Goal: Entertainment & Leisure: Browse casually

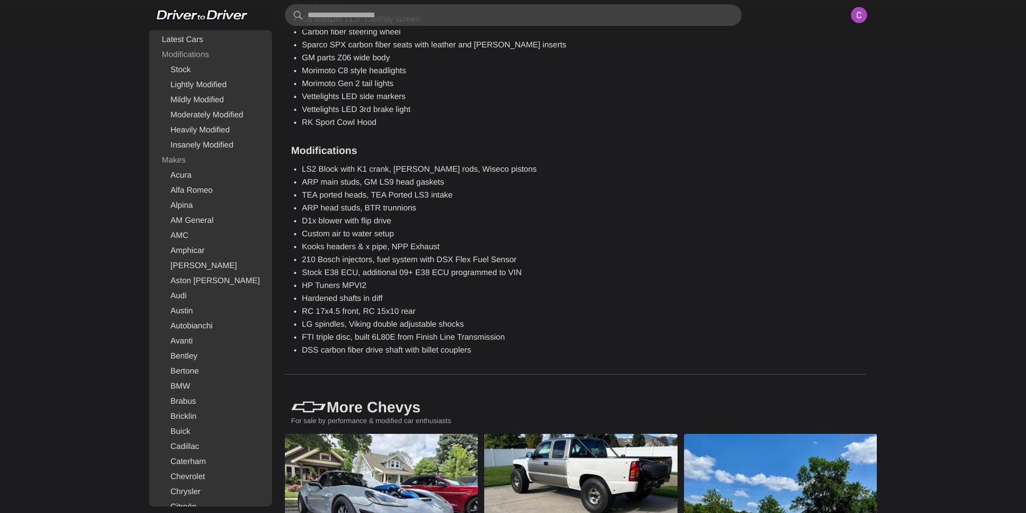
scroll to position [1131, 0]
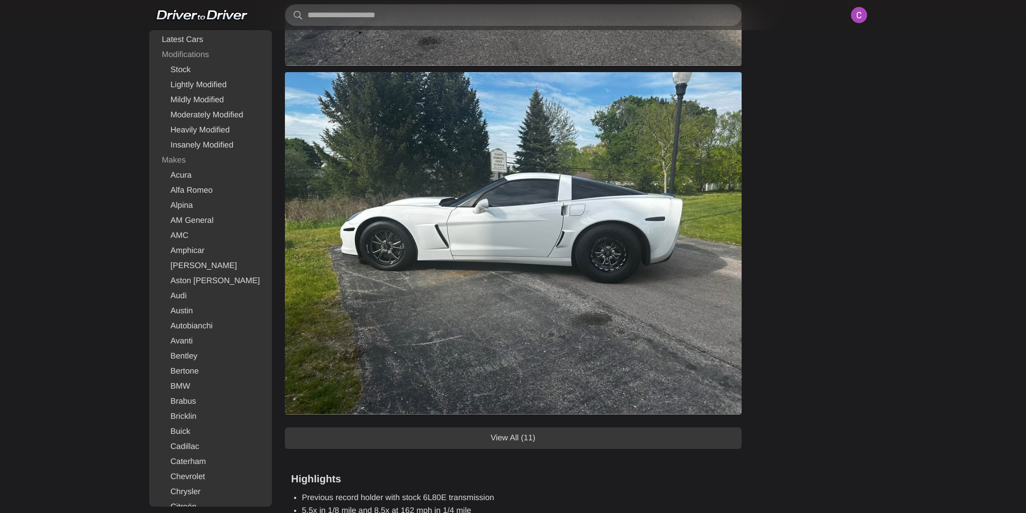
drag, startPoint x: 486, startPoint y: 209, endPoint x: 514, endPoint y: 211, distance: 28.0
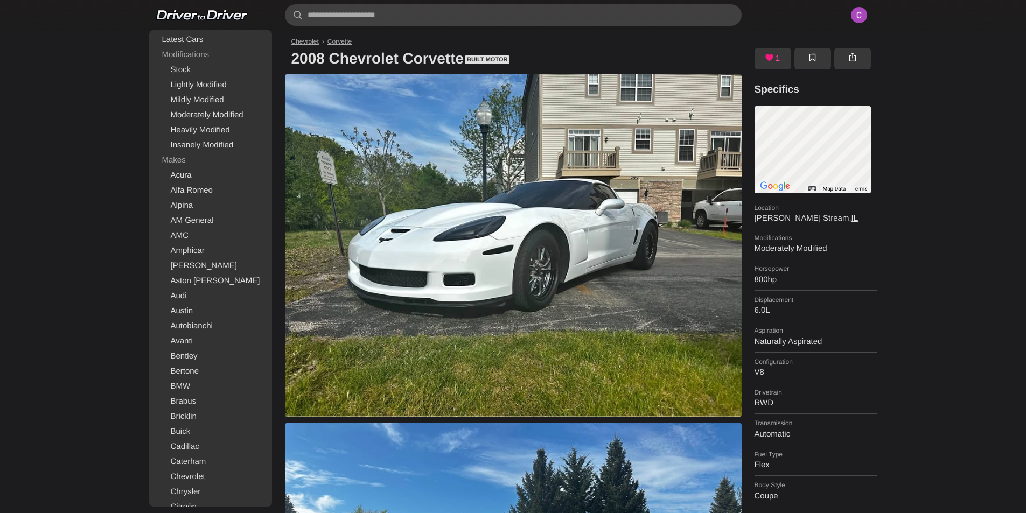
scroll to position [162, 0]
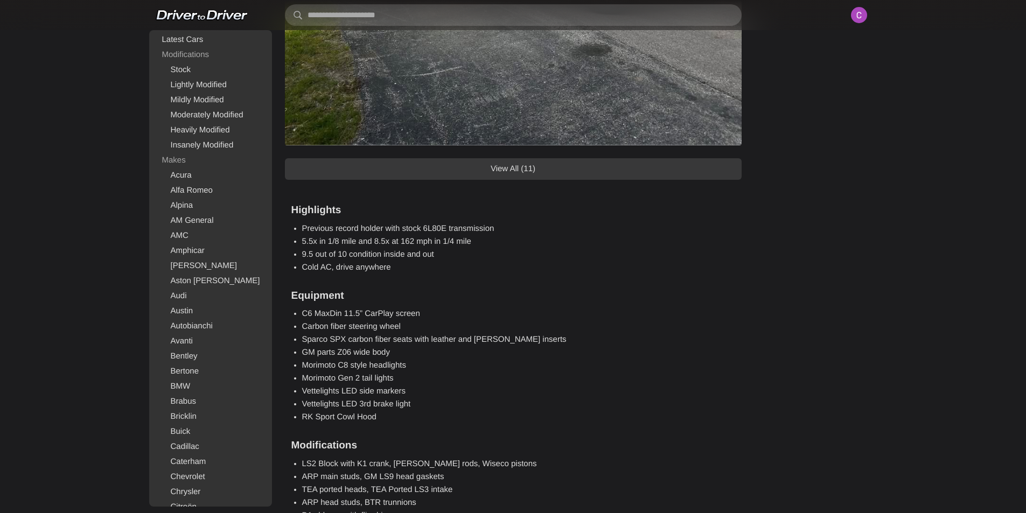
click at [533, 166] on link "View All (11)" at bounding box center [513, 169] width 457 height 22
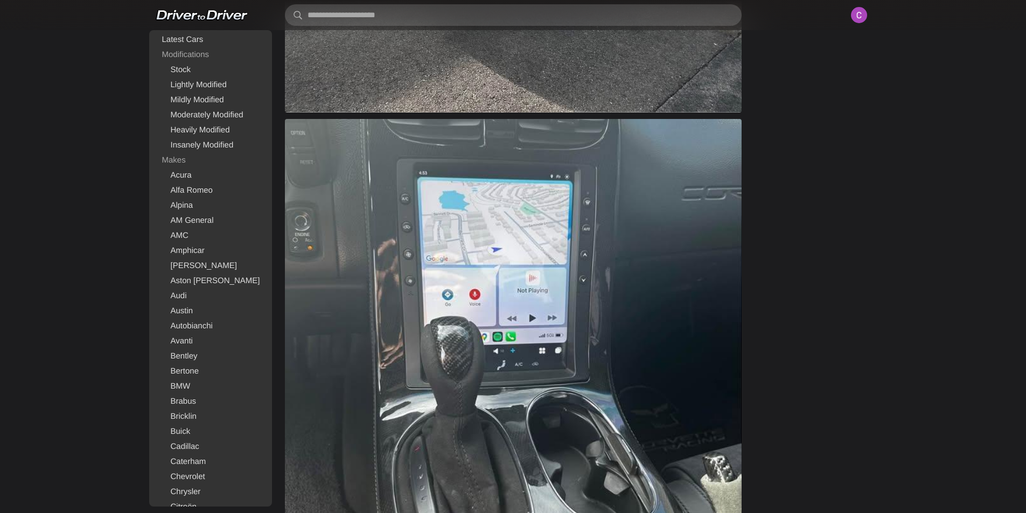
scroll to position [1939, 0]
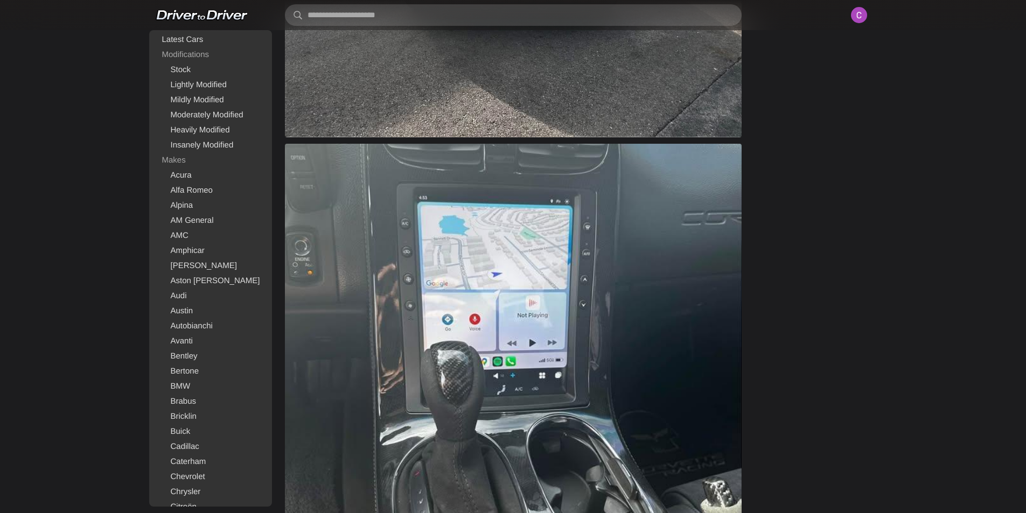
click at [465, 297] on img at bounding box center [513, 372] width 457 height 457
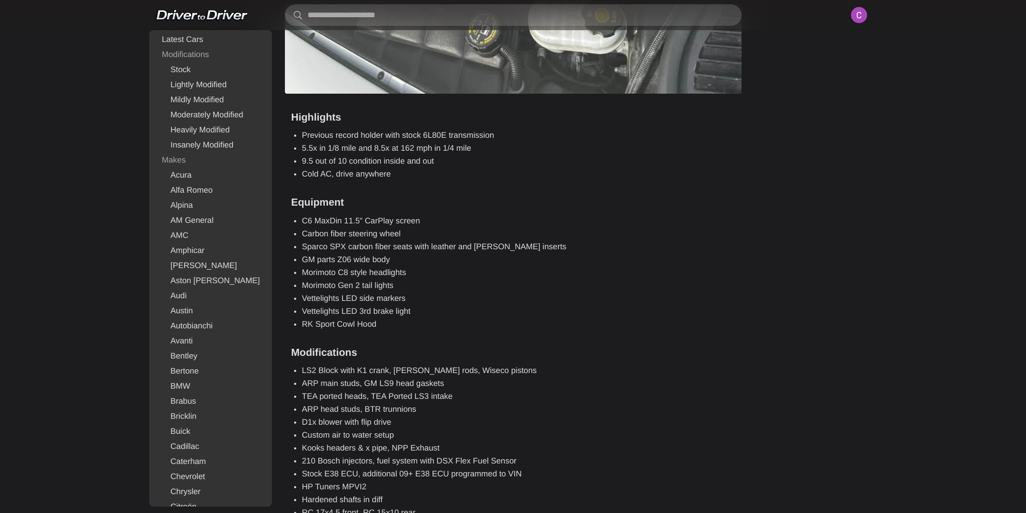
scroll to position [4254, 0]
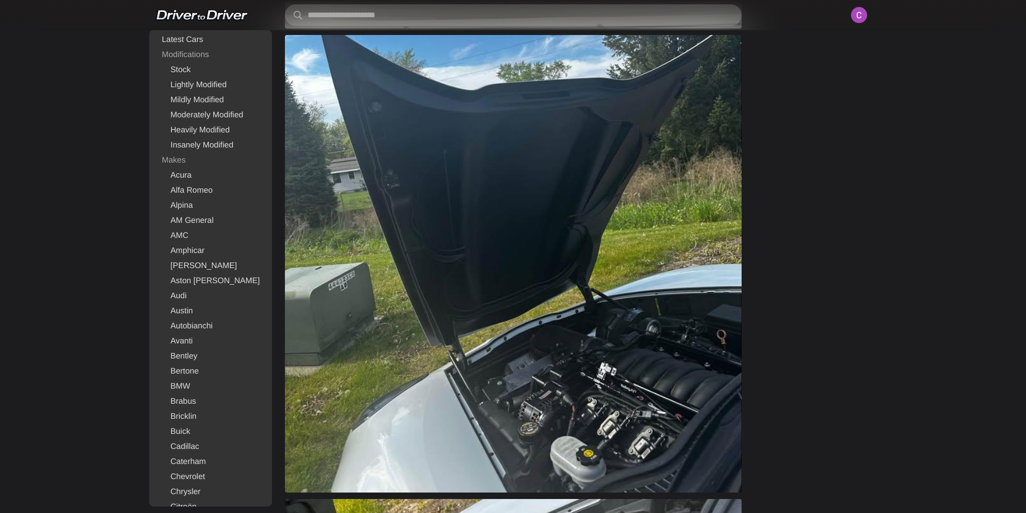
drag, startPoint x: 643, startPoint y: 363, endPoint x: 638, endPoint y: 366, distance: 6.0
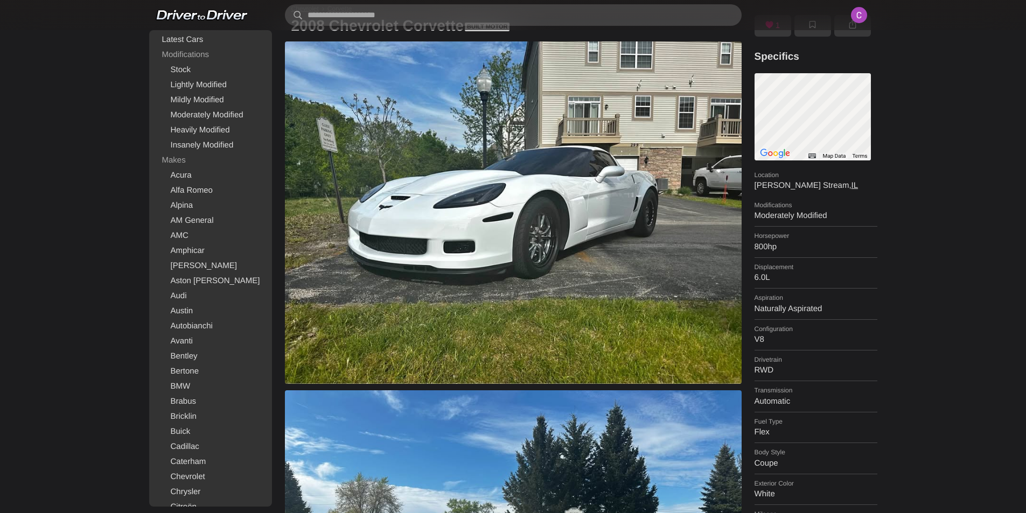
scroll to position [0, 0]
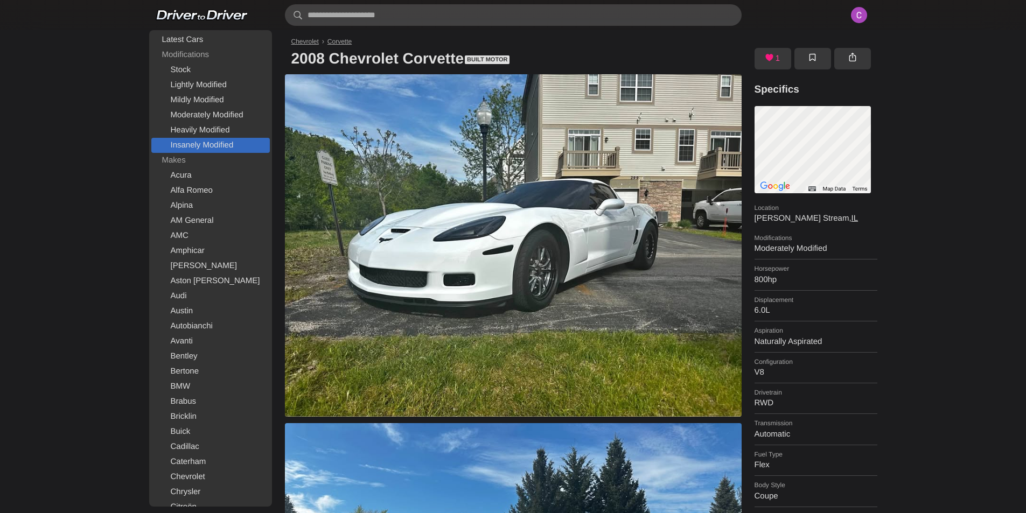
click at [215, 145] on link "Insanely Modified" at bounding box center [210, 145] width 118 height 15
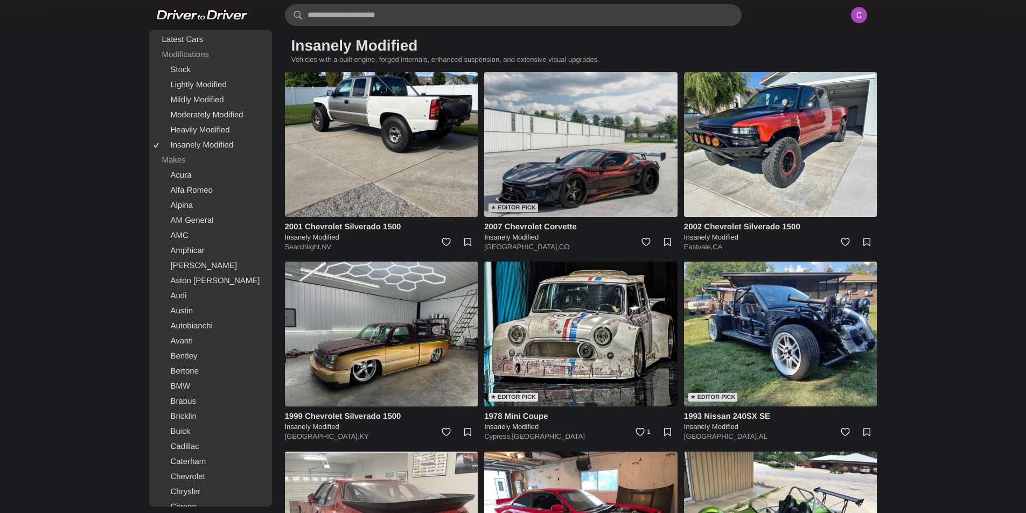
click at [558, 176] on img at bounding box center [580, 144] width 193 height 145
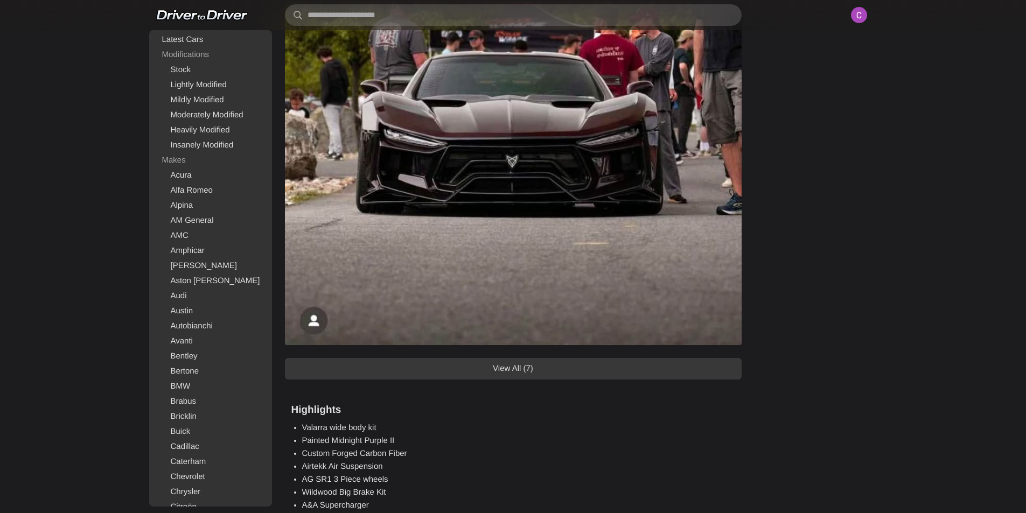
scroll to position [1131, 0]
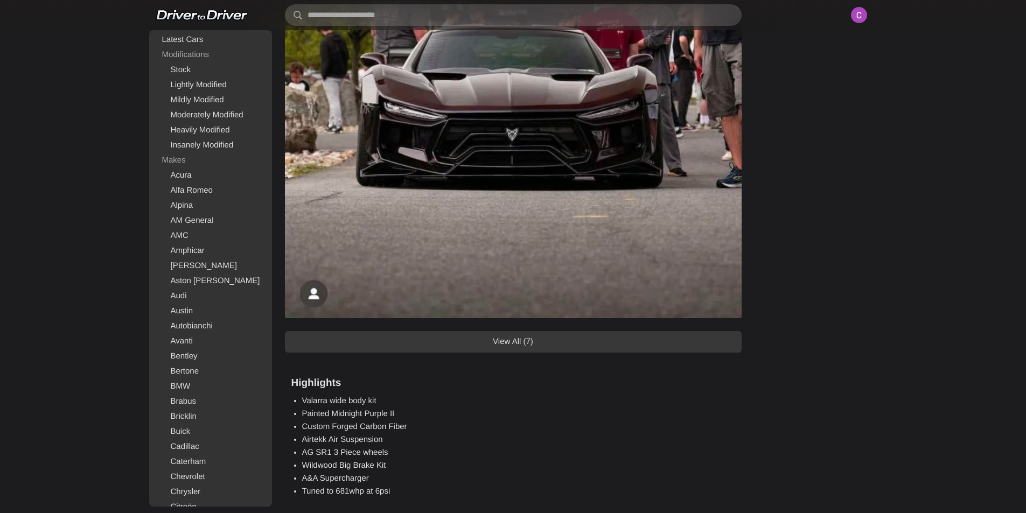
click at [601, 338] on link "View All (7)" at bounding box center [513, 342] width 457 height 22
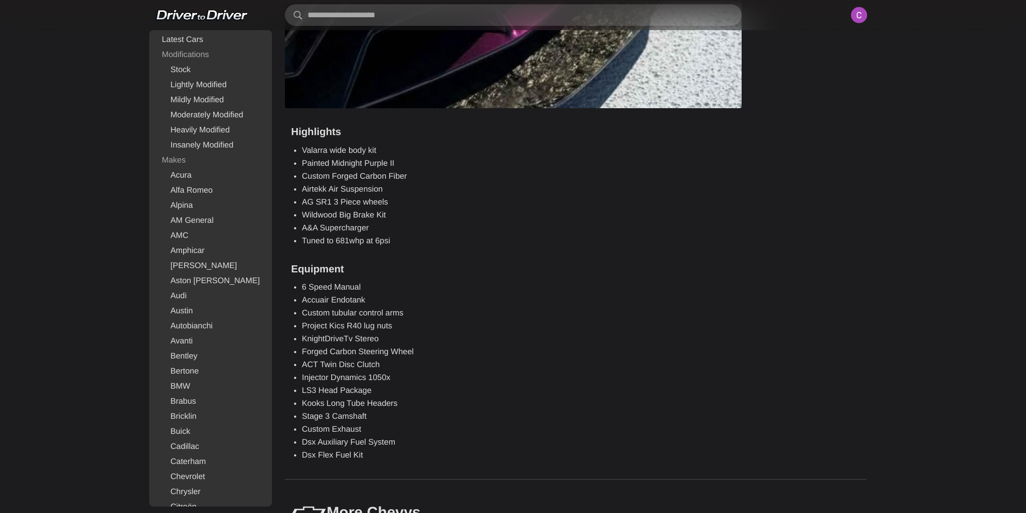
scroll to position [2746, 0]
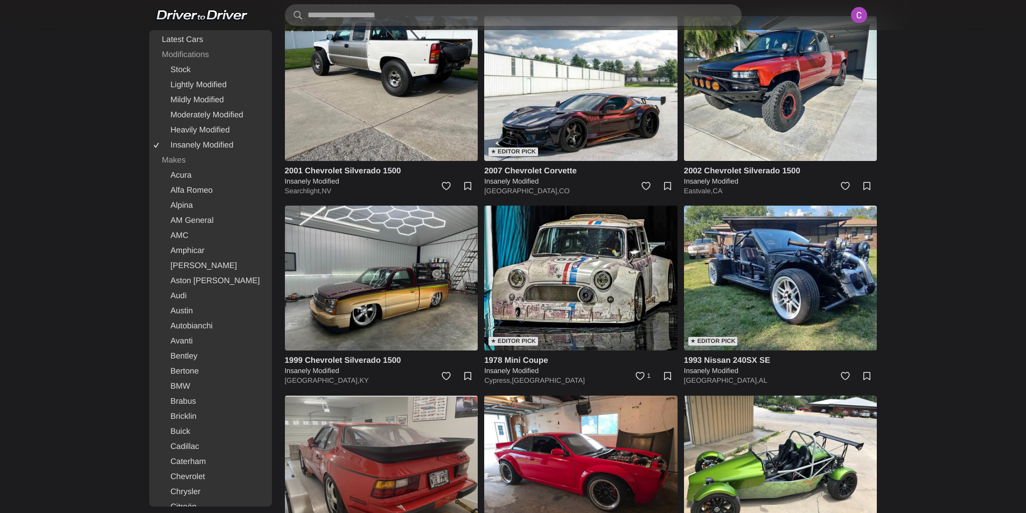
scroll to position [269, 0]
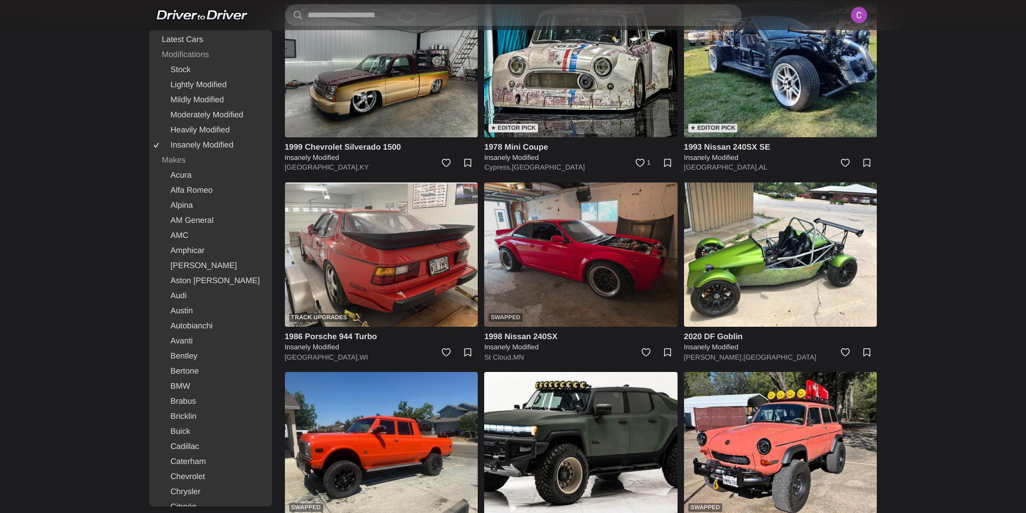
click at [603, 241] on img at bounding box center [580, 255] width 193 height 145
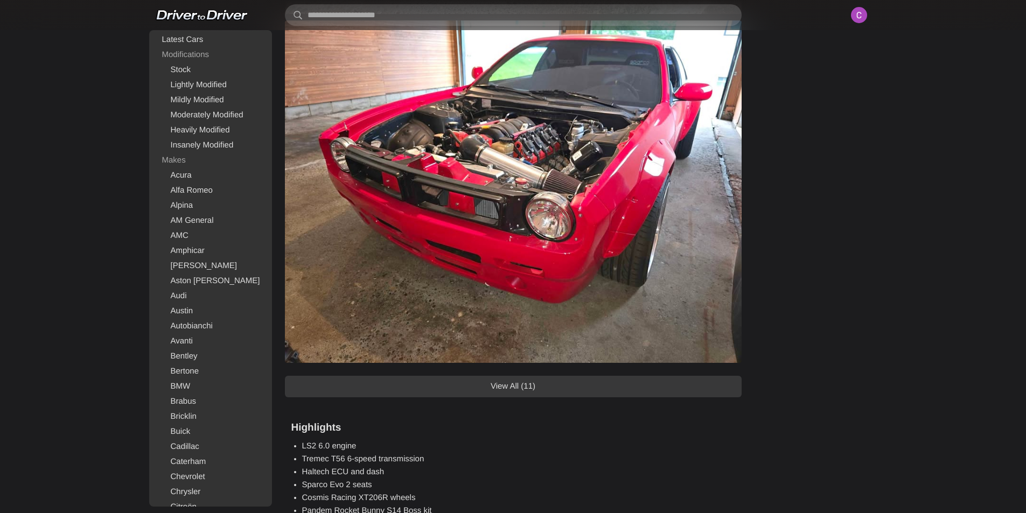
scroll to position [754, 0]
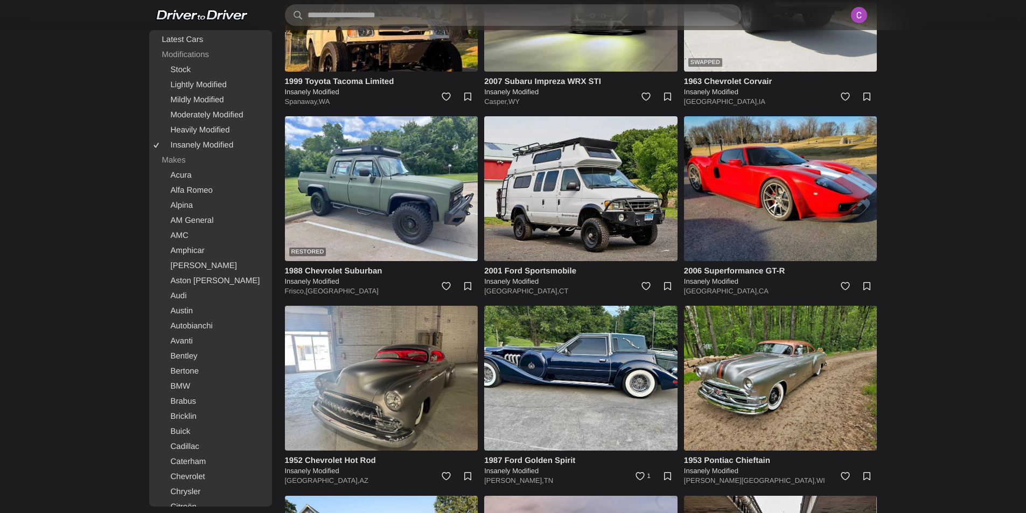
scroll to position [1131, 0]
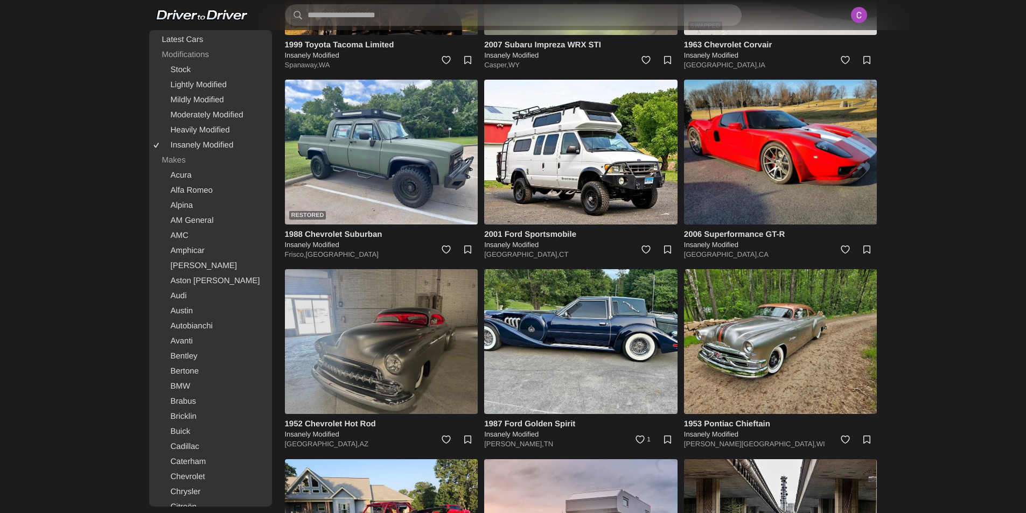
click at [422, 312] on img at bounding box center [381, 341] width 193 height 145
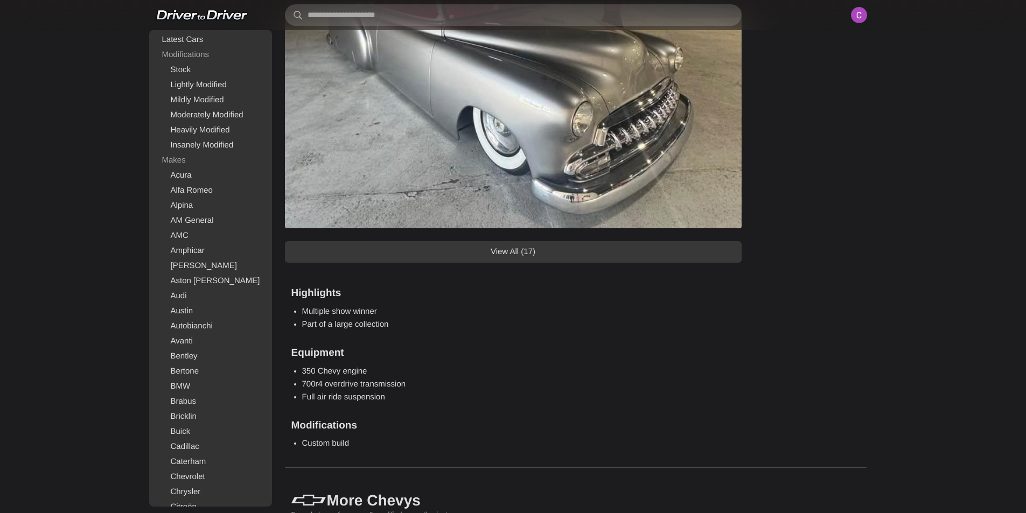
scroll to position [1400, 0]
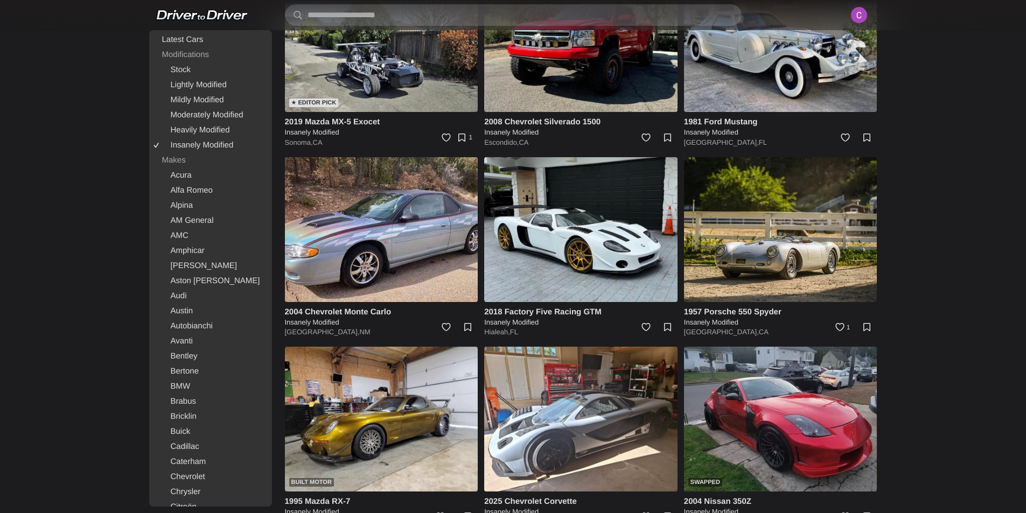
scroll to position [2004, 0]
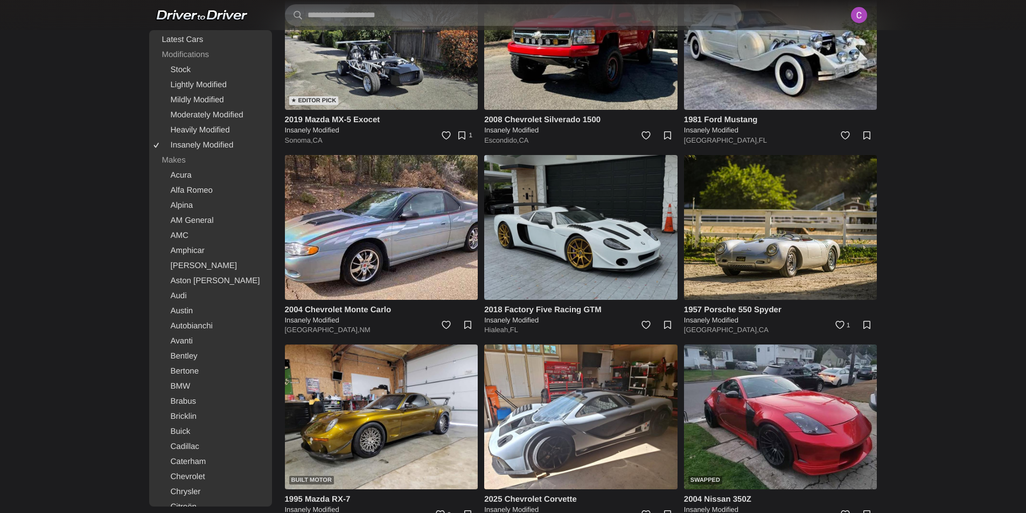
click at [627, 247] on img at bounding box center [580, 227] width 193 height 145
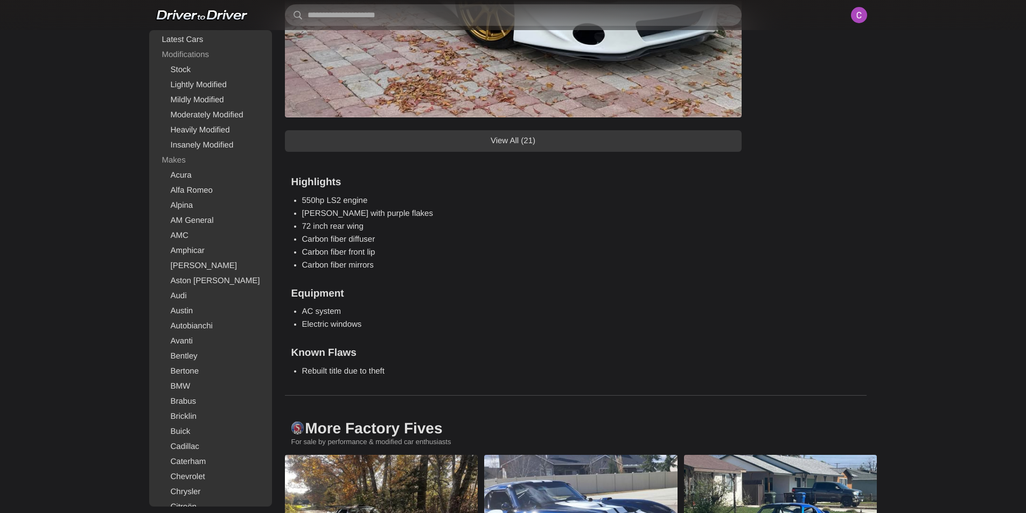
scroll to position [1023, 0]
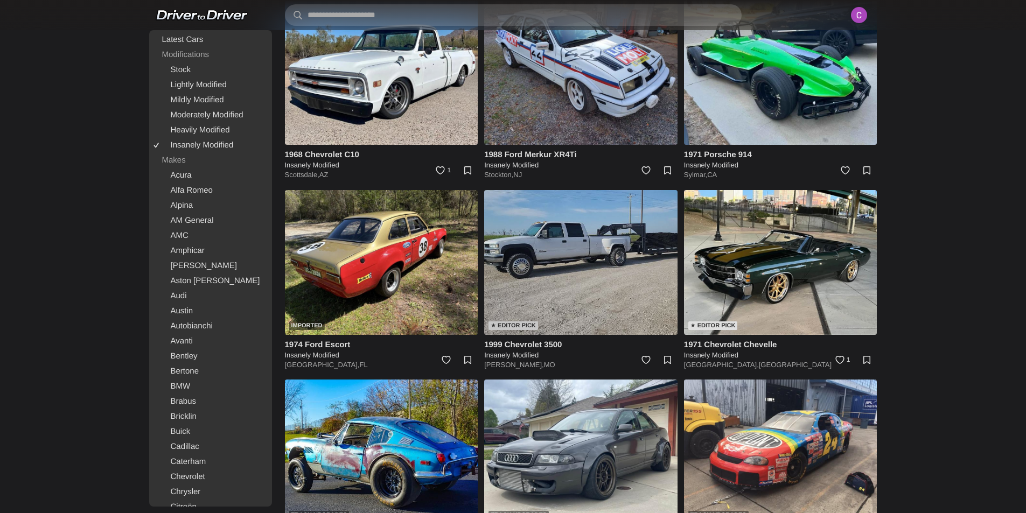
scroll to position [3027, 0]
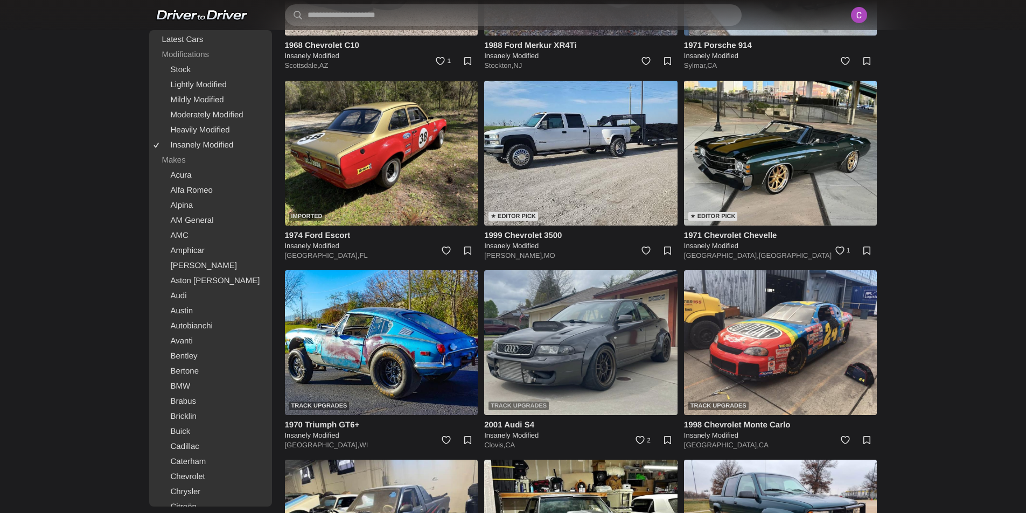
click at [610, 317] on img at bounding box center [580, 342] width 193 height 145
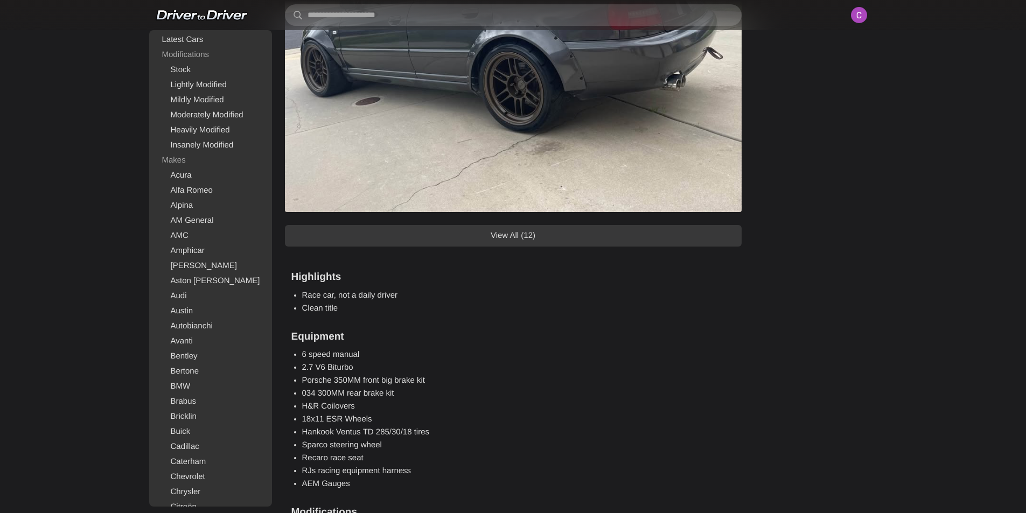
scroll to position [969, 0]
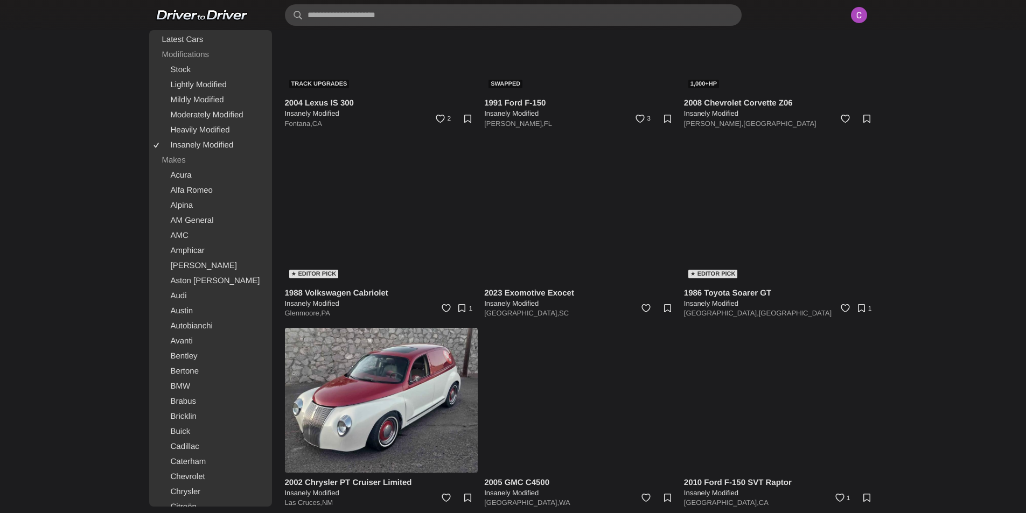
scroll to position [4912, 0]
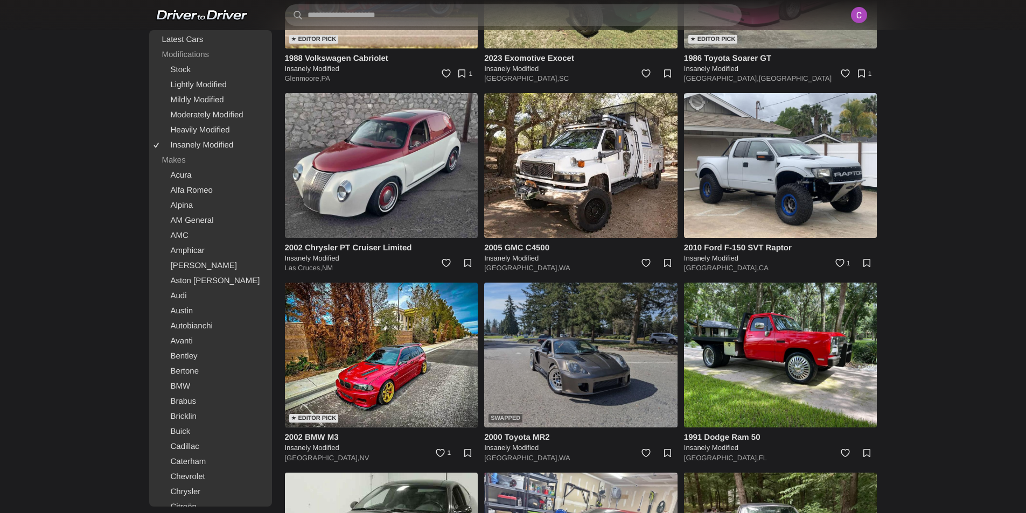
click at [607, 376] on img at bounding box center [580, 355] width 193 height 145
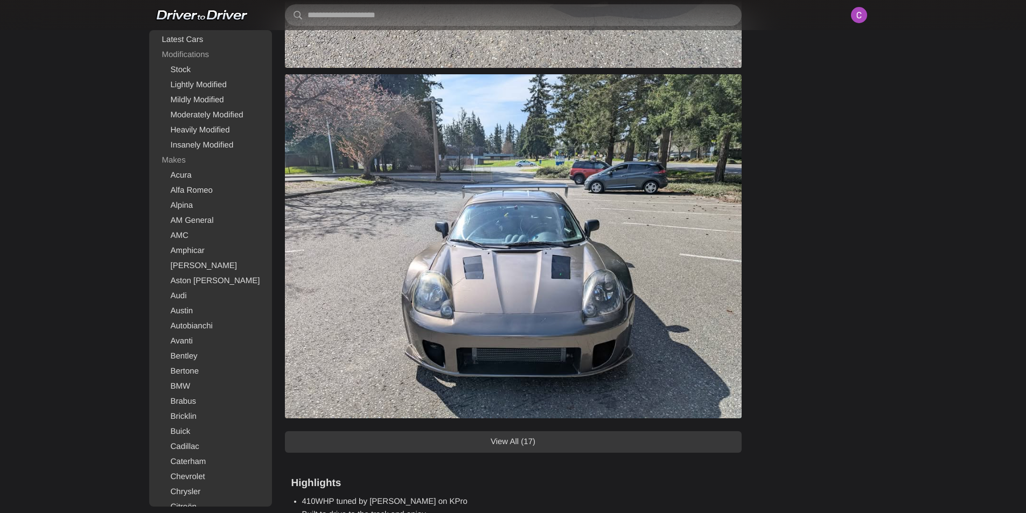
scroll to position [700, 0]
click at [508, 447] on link "View All (17)" at bounding box center [513, 443] width 457 height 22
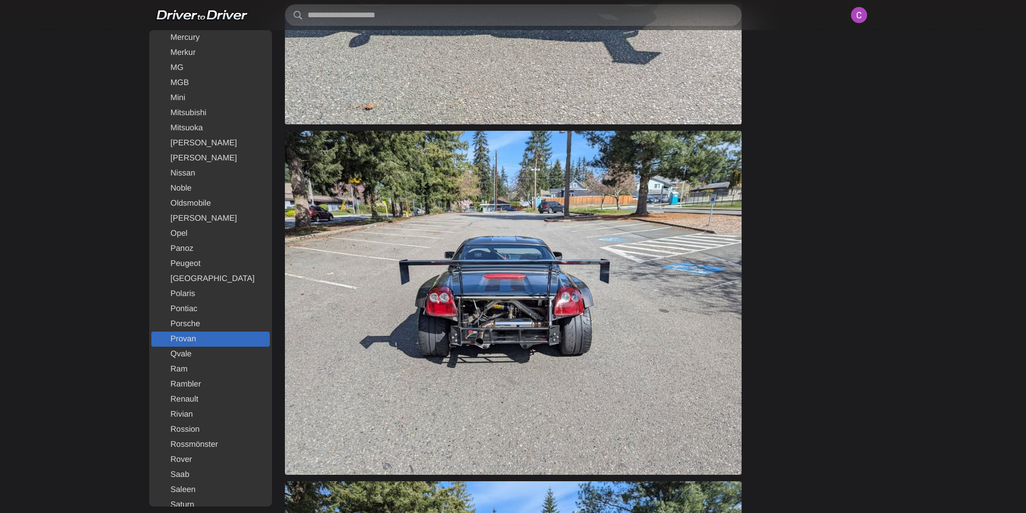
scroll to position [1239, 0]
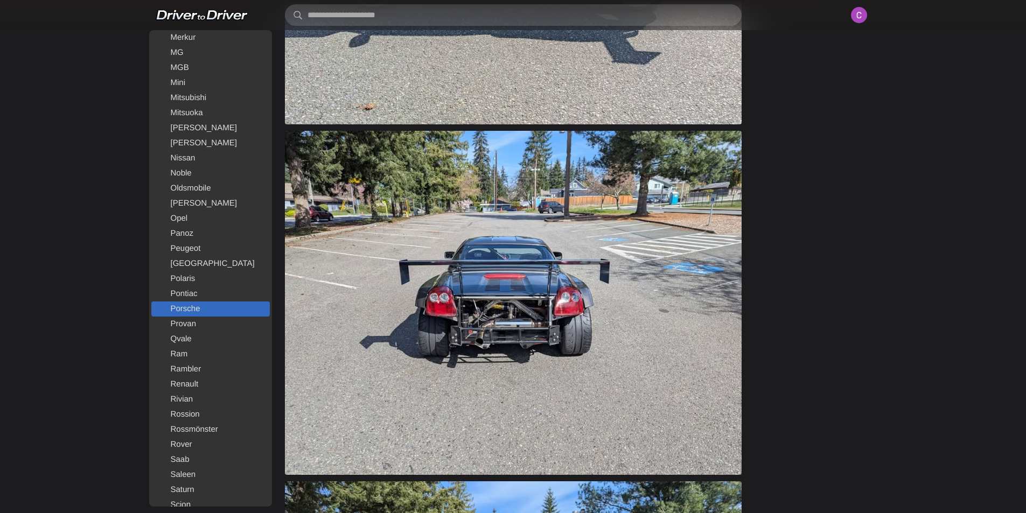
click at [206, 306] on link "Porsche" at bounding box center [210, 309] width 118 height 15
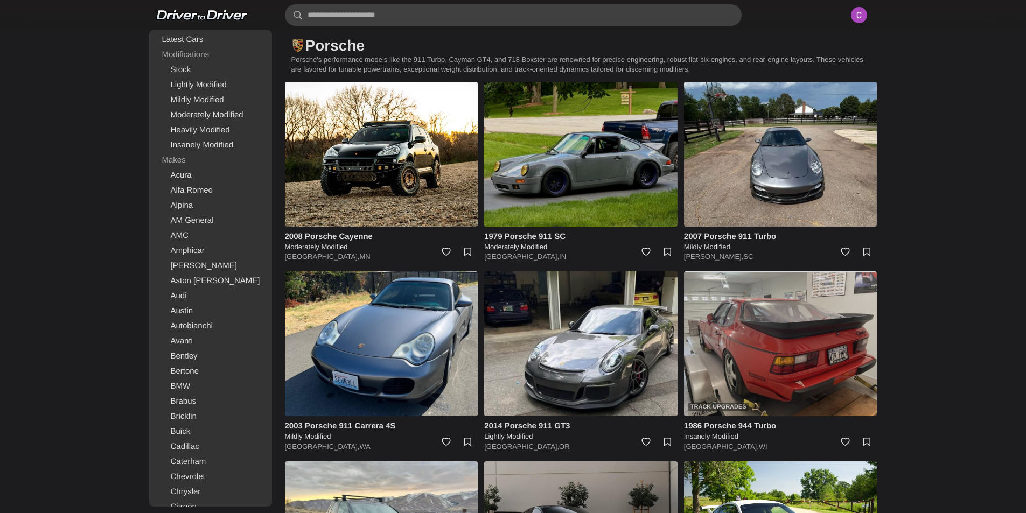
click at [806, 378] on img at bounding box center [780, 343] width 193 height 145
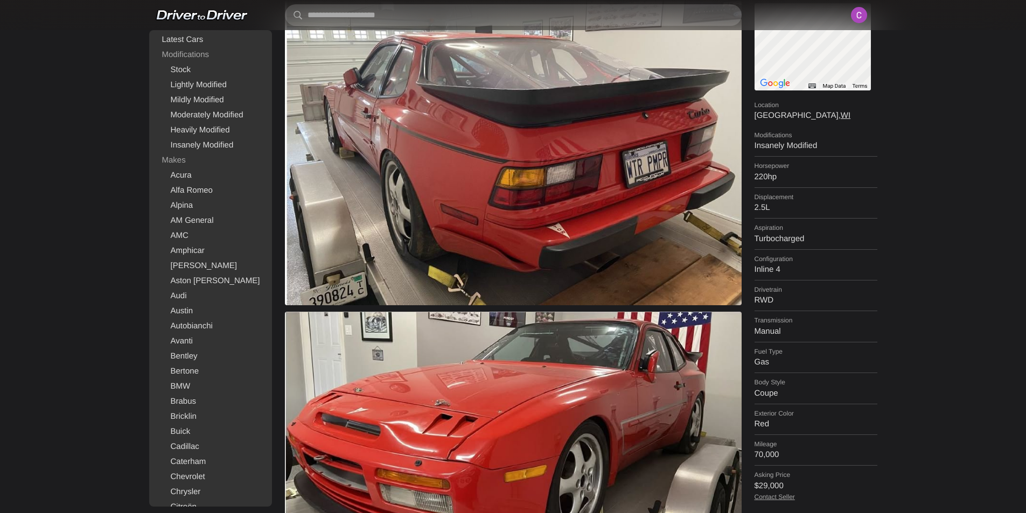
scroll to position [54, 0]
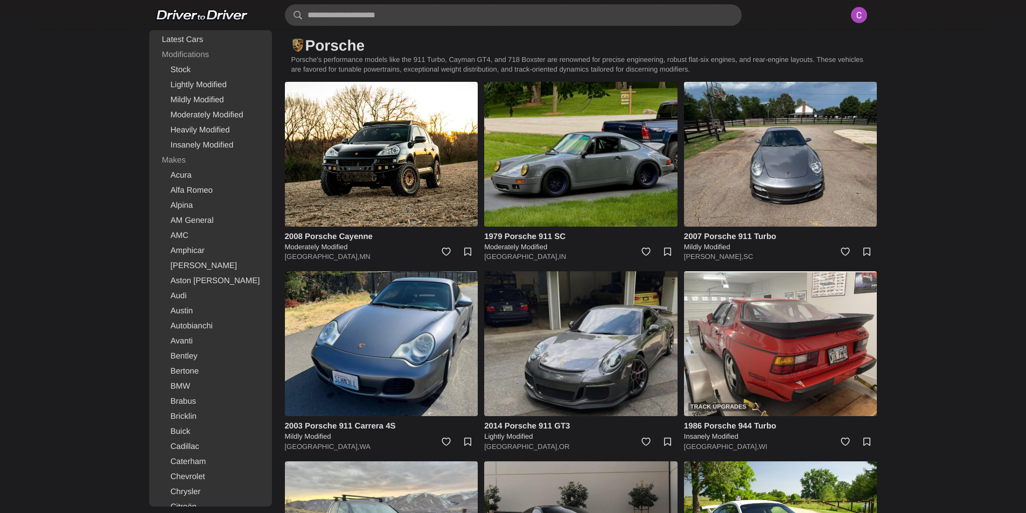
click at [587, 363] on img at bounding box center [580, 343] width 193 height 145
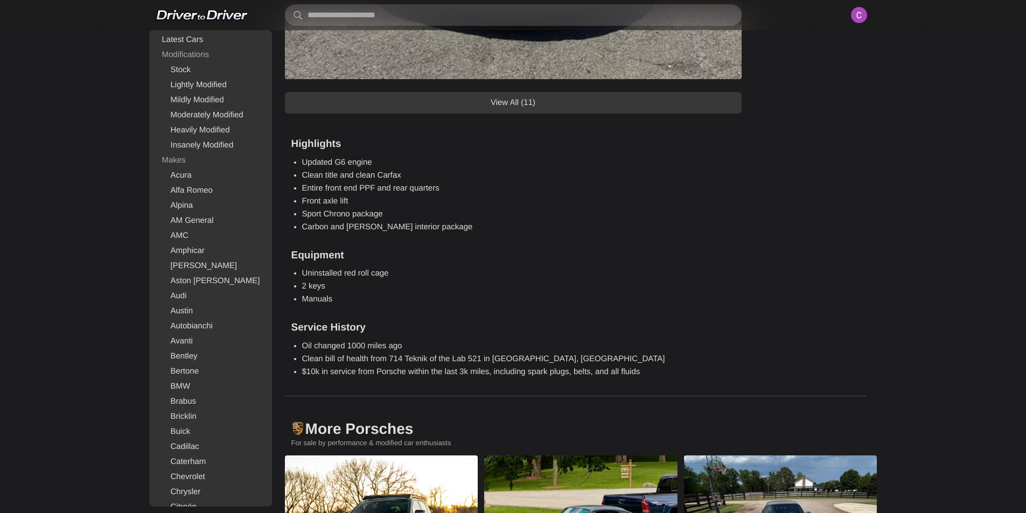
scroll to position [1400, 0]
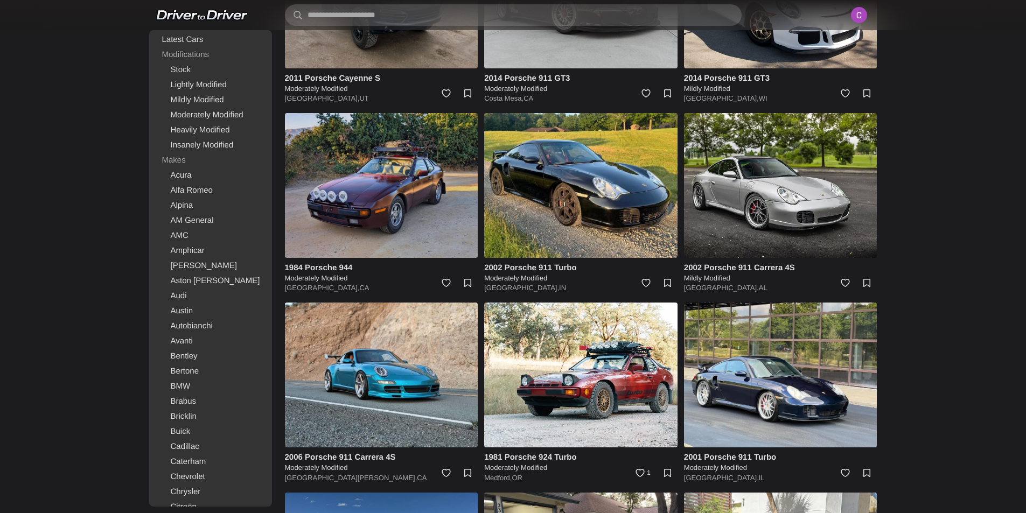
scroll to position [538, 0]
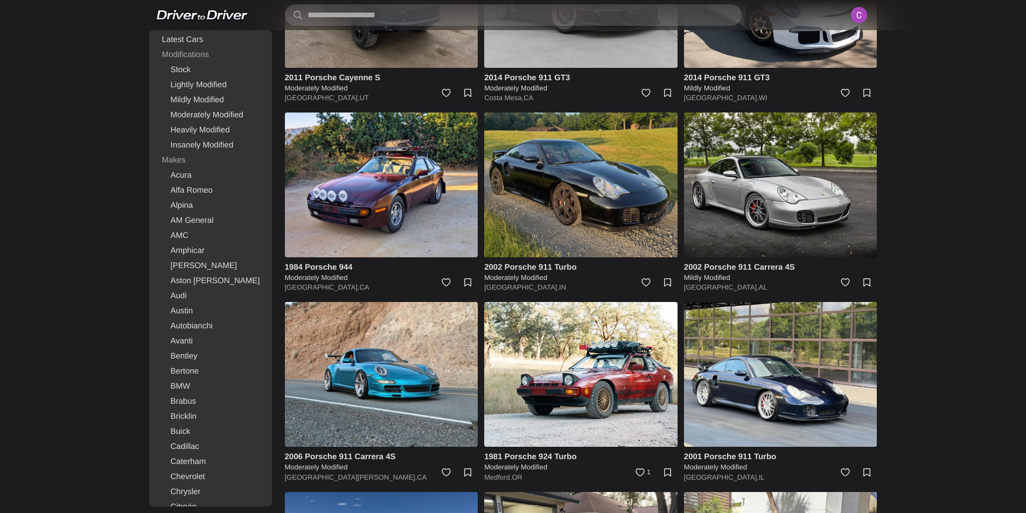
click at [612, 198] on img at bounding box center [580, 185] width 193 height 145
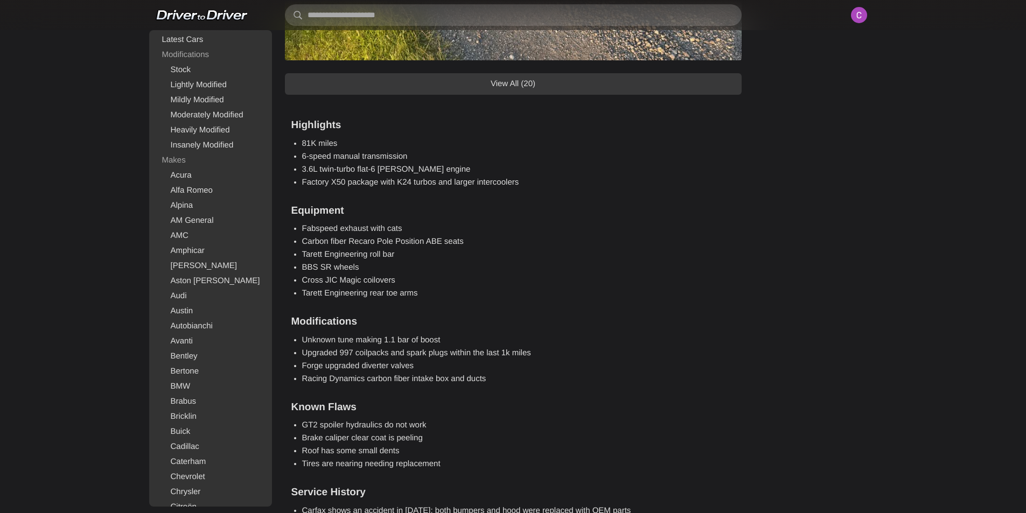
scroll to position [1185, 0]
